Goal: Task Accomplishment & Management: Manage account settings

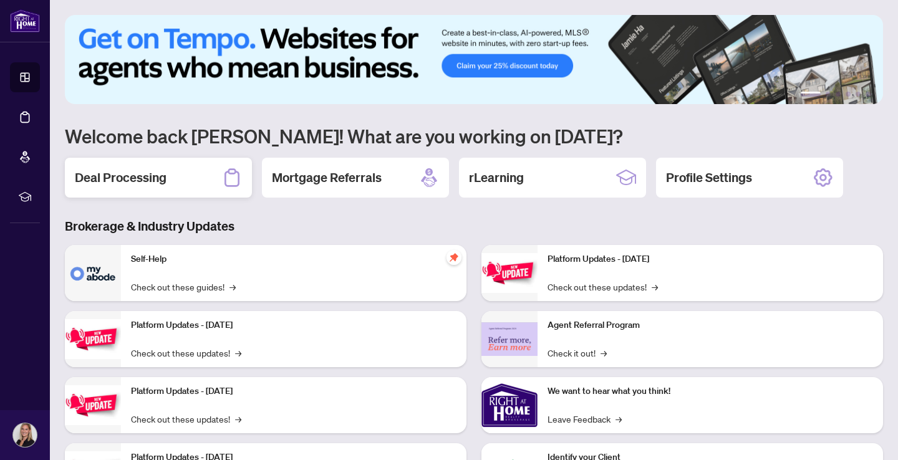
click at [140, 180] on h2 "Deal Processing" at bounding box center [121, 177] width 92 height 17
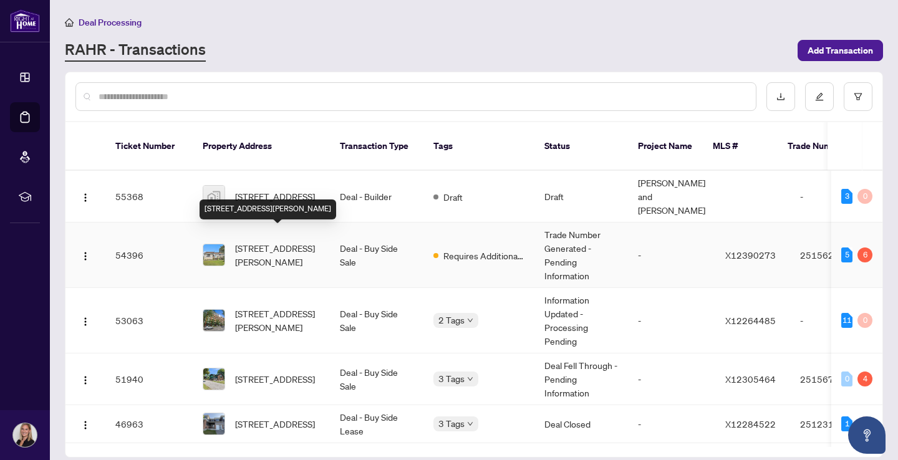
click at [302, 245] on span "[STREET_ADDRESS][PERSON_NAME]" at bounding box center [277, 254] width 85 height 27
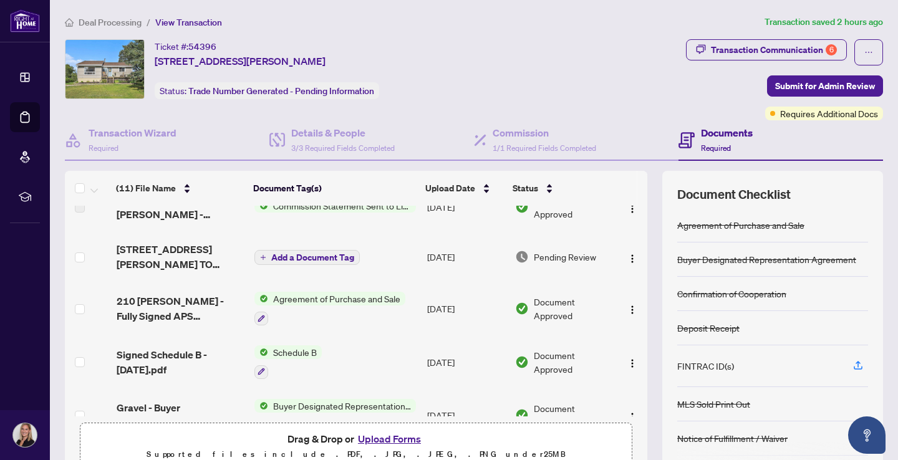
scroll to position [242, 0]
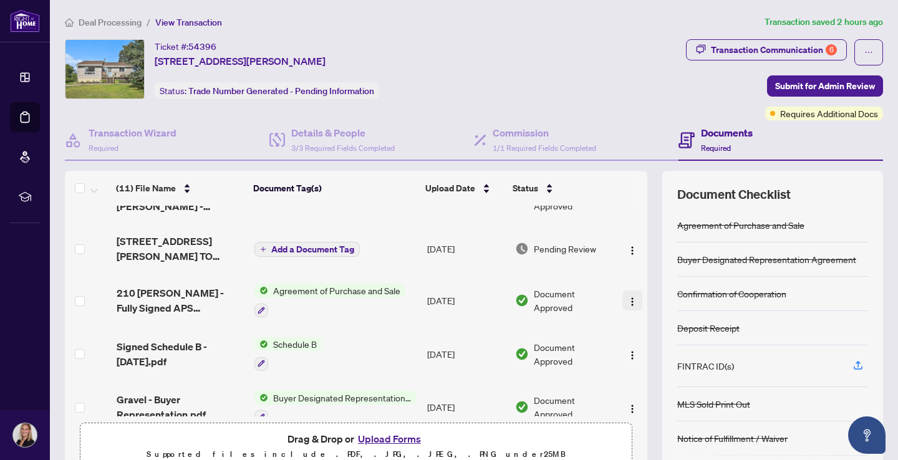
click at [627, 299] on img "button" at bounding box center [632, 302] width 10 height 10
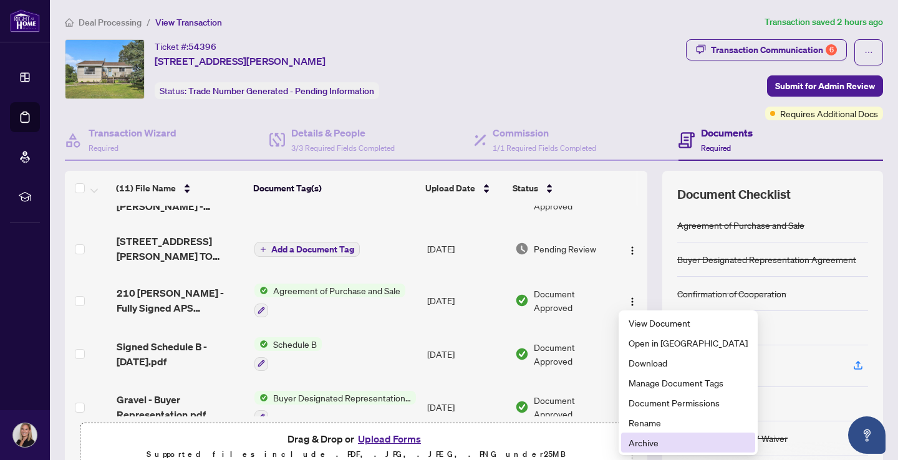
click at [648, 443] on span "Archive" at bounding box center [687, 443] width 119 height 14
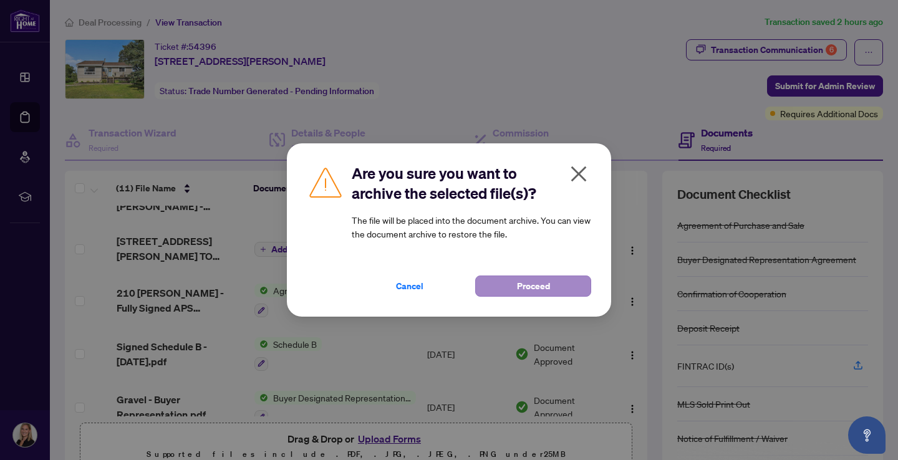
click at [549, 285] on span "Proceed" at bounding box center [533, 286] width 33 height 20
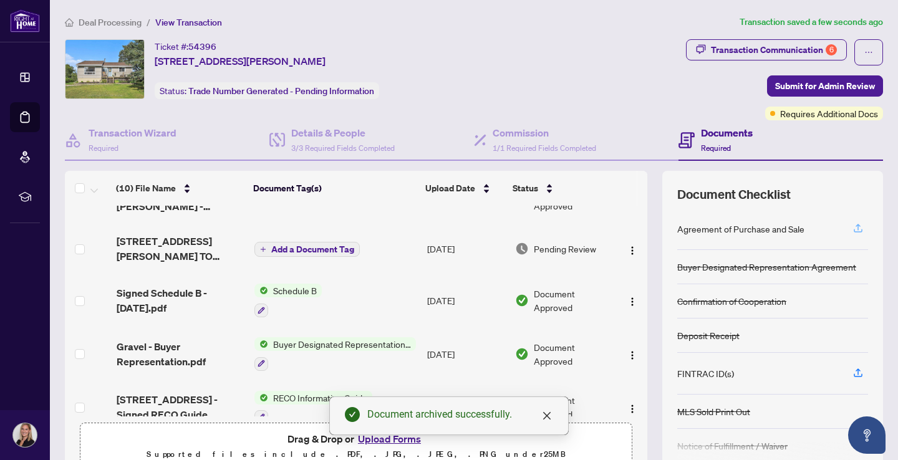
click at [861, 228] on icon "button" at bounding box center [857, 228] width 11 height 11
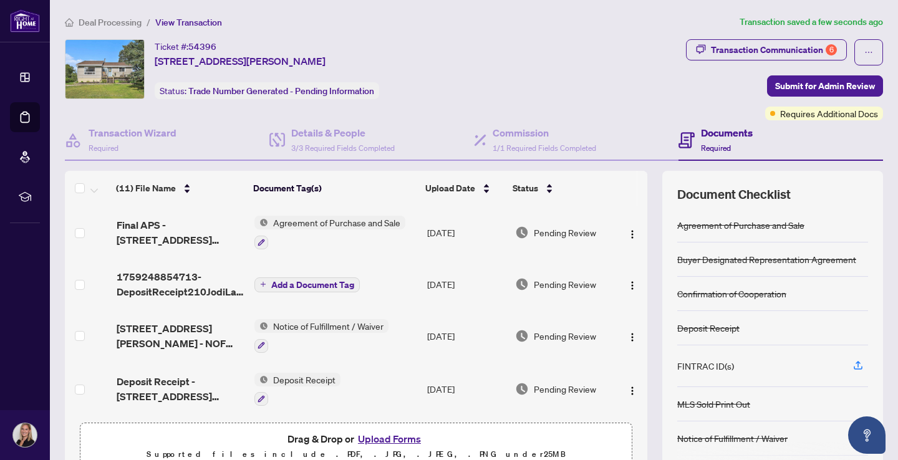
scroll to position [0, 0]
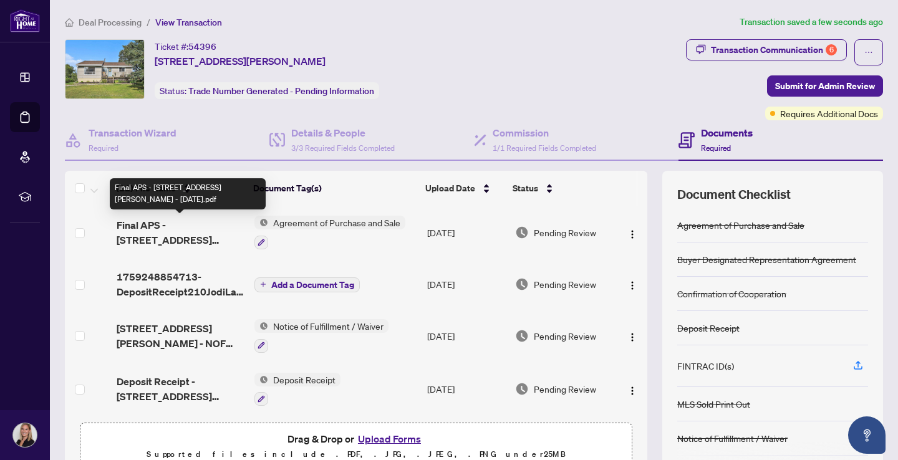
click at [145, 232] on span "Final APS - 210 Jodi Lane - Sept 30.pdf" at bounding box center [181, 233] width 128 height 30
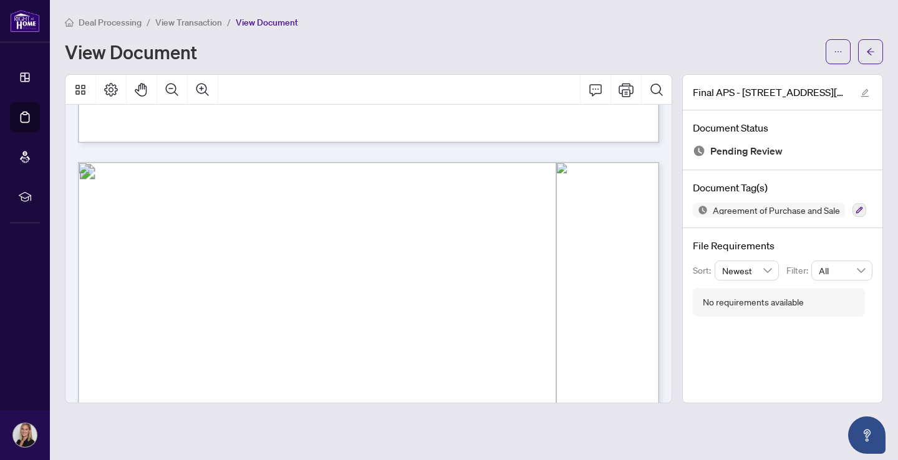
scroll to position [444, 0]
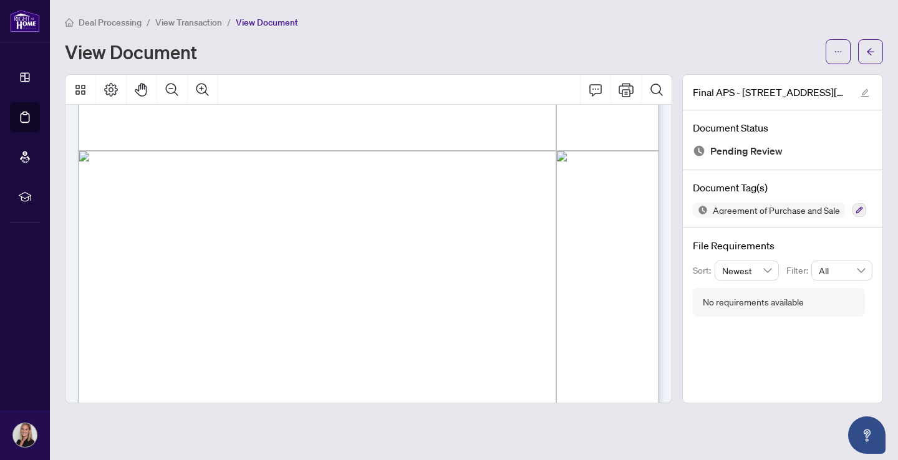
click at [178, 21] on span "View Transaction" at bounding box center [188, 22] width 67 height 11
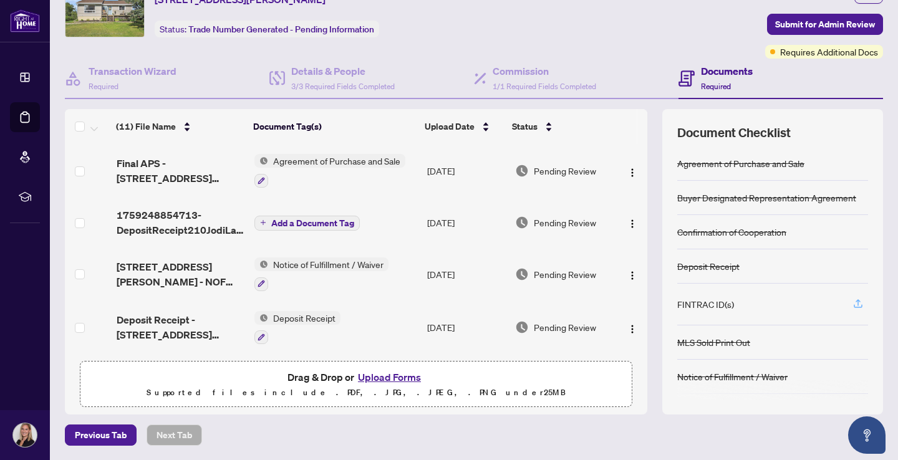
click at [857, 305] on icon "button" at bounding box center [857, 303] width 11 height 11
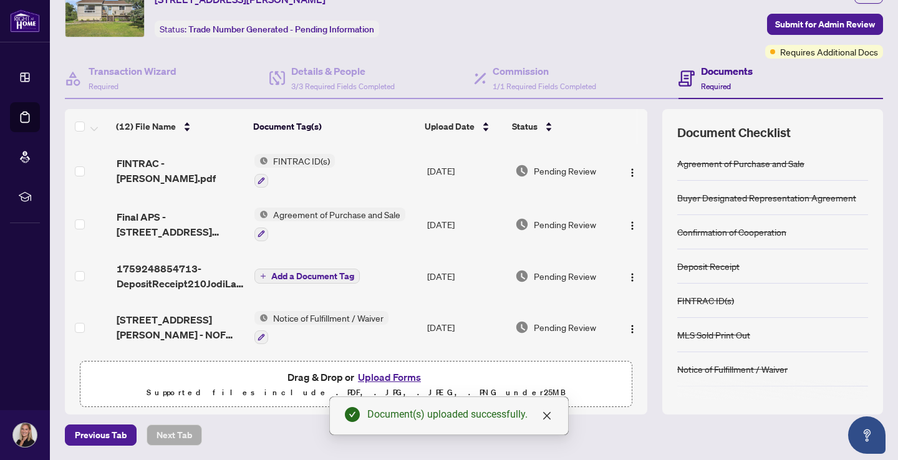
click at [396, 376] on button "Upload Forms" at bounding box center [389, 377] width 70 height 16
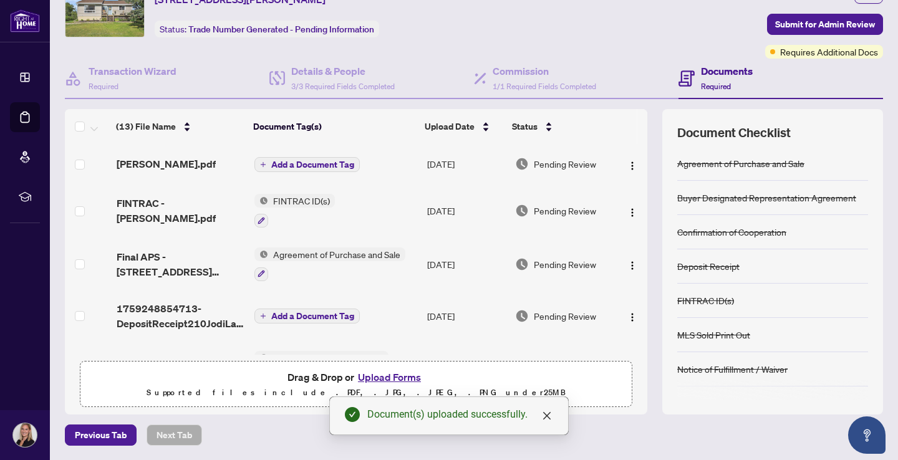
click at [327, 161] on span "Add a Document Tag" at bounding box center [312, 164] width 83 height 9
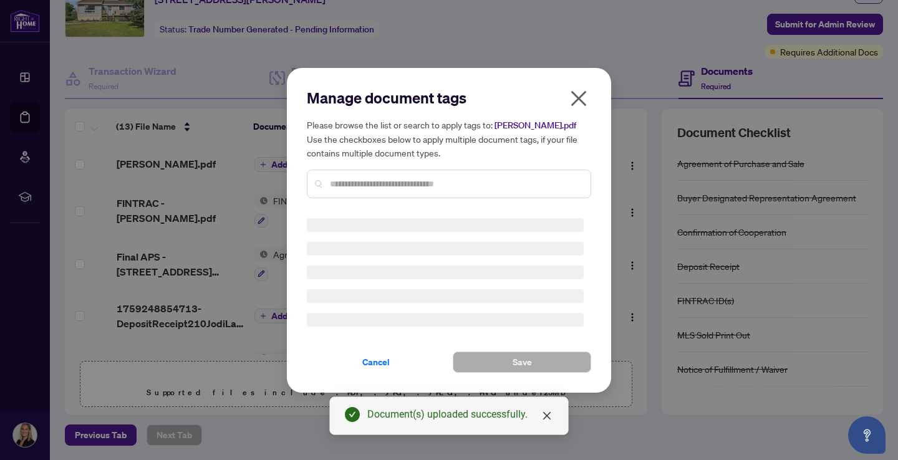
click at [391, 183] on input "text" at bounding box center [455, 184] width 251 height 14
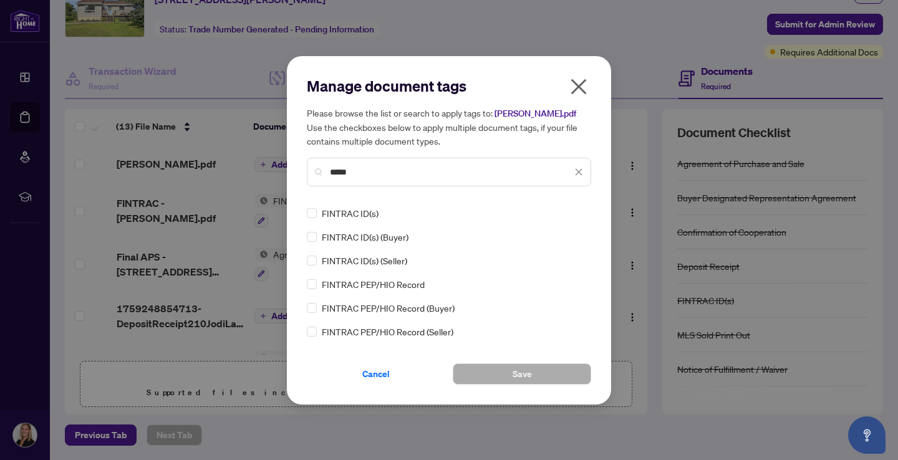
type input "*****"
click at [529, 371] on span "Save" at bounding box center [521, 374] width 19 height 20
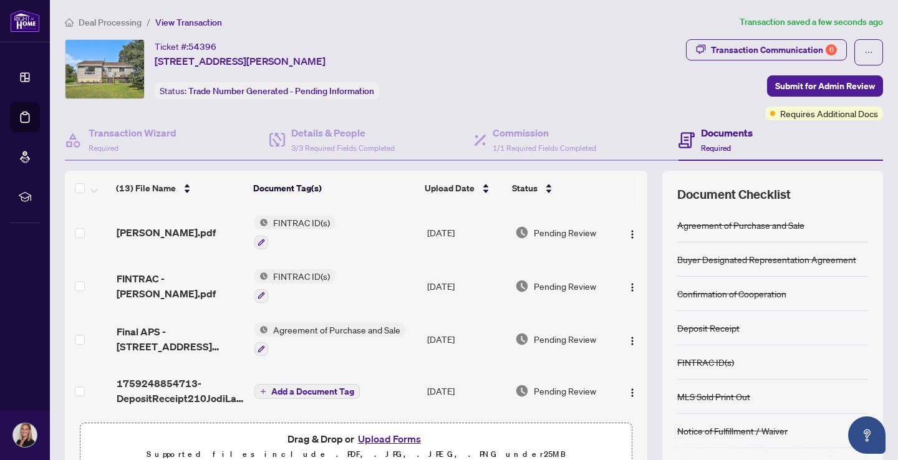
click at [113, 21] on span "Deal Processing" at bounding box center [110, 22] width 63 height 11
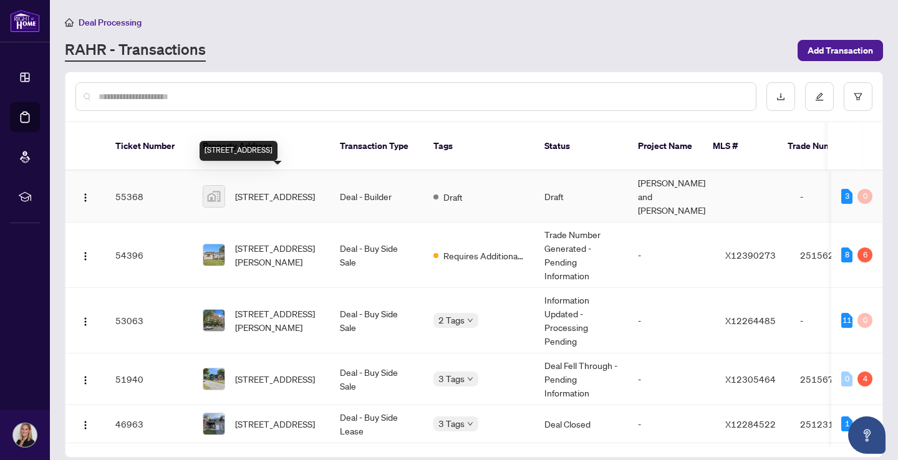
click at [249, 189] on span "[STREET_ADDRESS]" at bounding box center [275, 196] width 80 height 14
